Goal: Navigation & Orientation: Find specific page/section

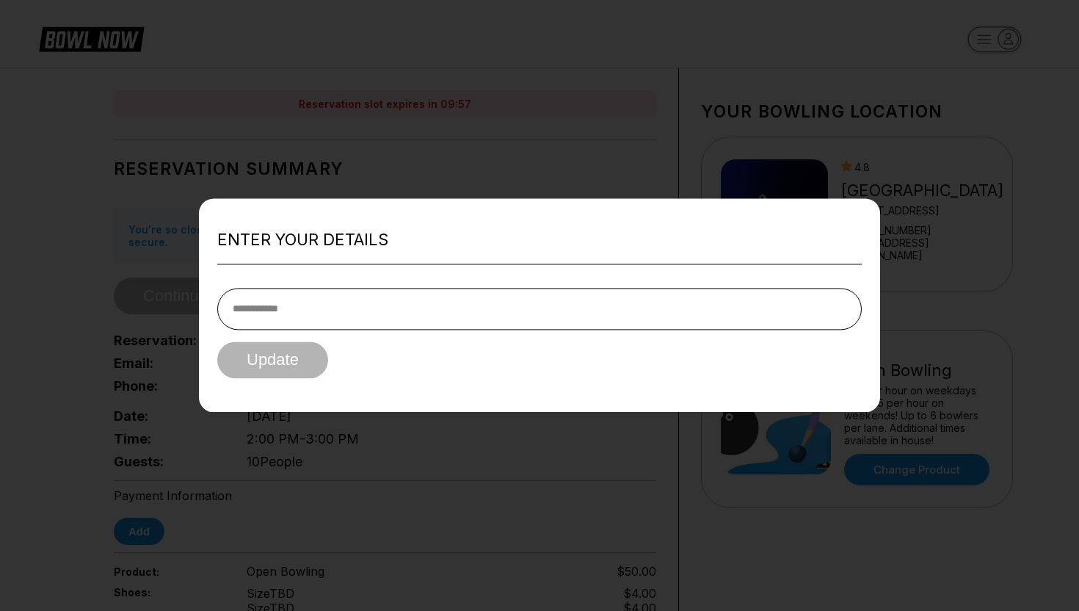
click at [423, 24] on div at bounding box center [539, 305] width 1079 height 611
click at [319, 170] on div at bounding box center [539, 305] width 1079 height 611
click at [65, 24] on div at bounding box center [539, 305] width 1079 height 611
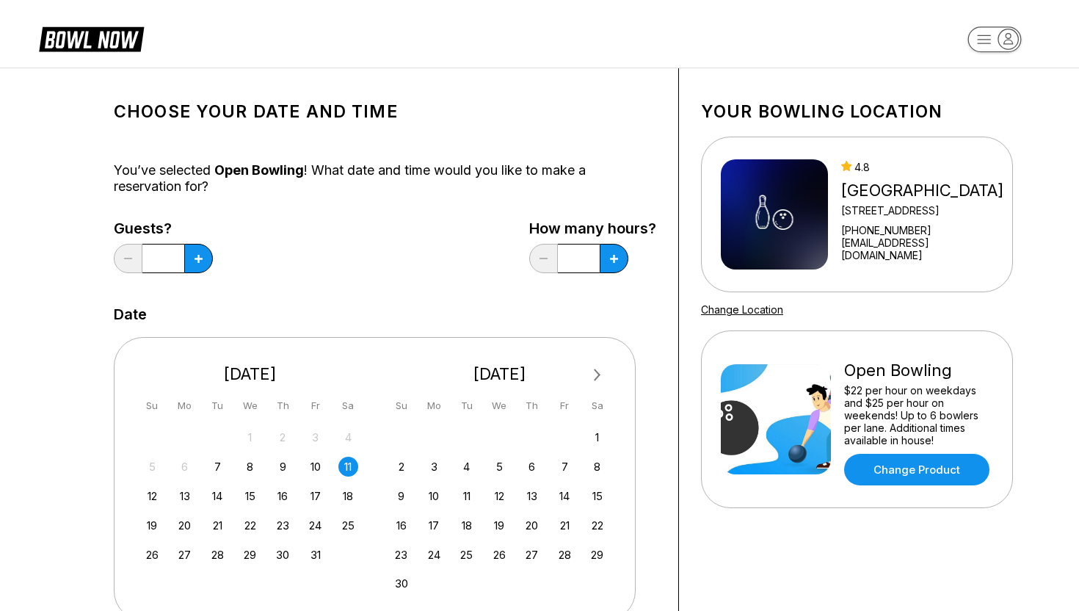
click at [137, 26] on icon at bounding box center [91, 38] width 105 height 28
click at [101, 37] on icon at bounding box center [102, 40] width 37 height 17
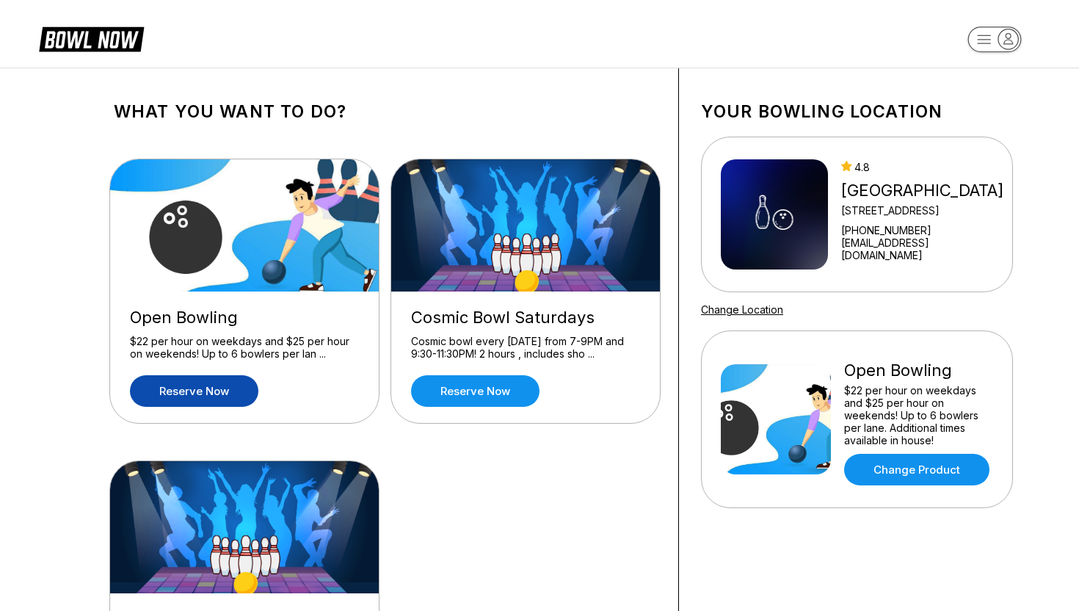
click at [92, 42] on icon at bounding box center [91, 38] width 105 height 28
